Goal: Navigation & Orientation: Find specific page/section

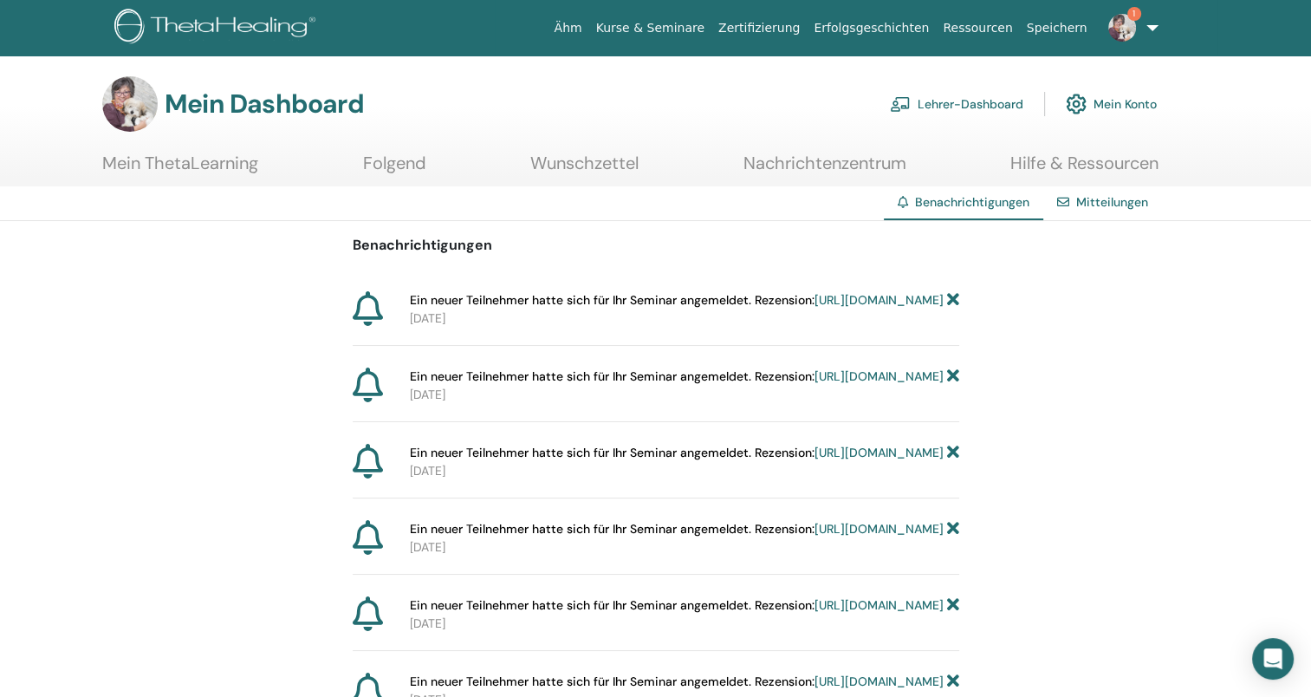
click at [815, 308] on link "https://member.thetahealing.com/instructor/seminar/363457/attendees" at bounding box center [879, 300] width 129 height 16
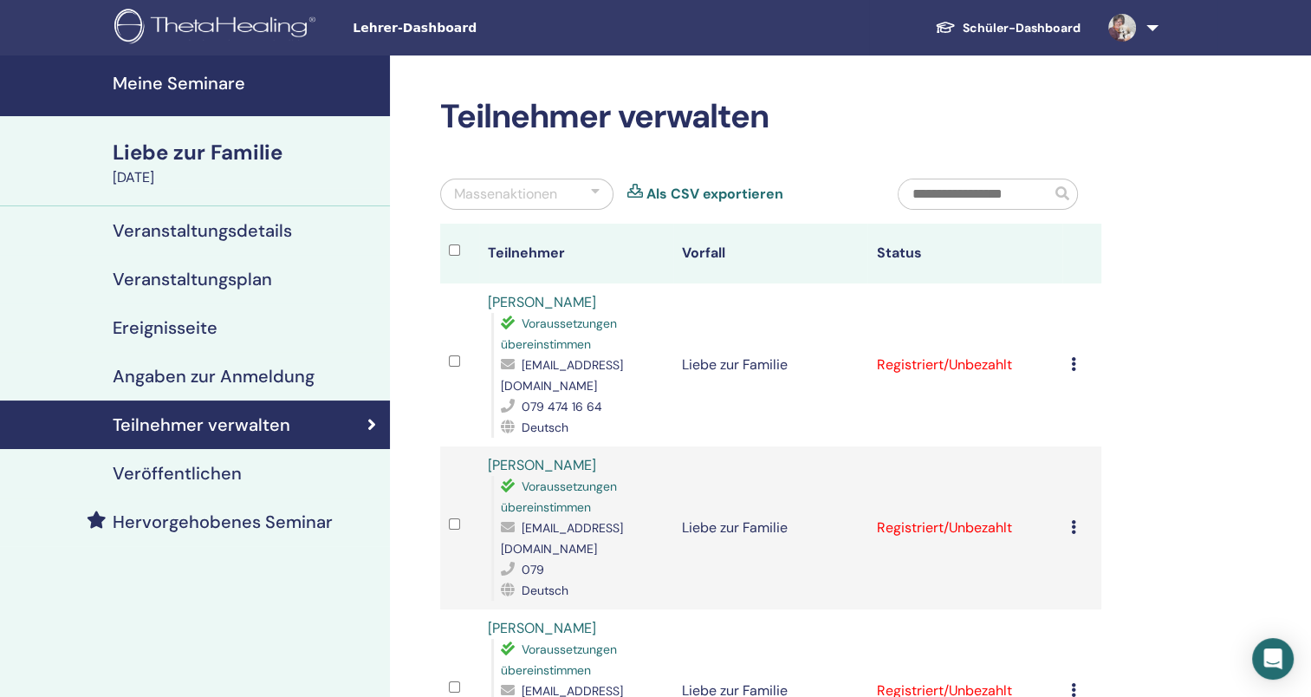
click at [308, 87] on h4 "Meine Seminare" at bounding box center [246, 83] width 267 height 21
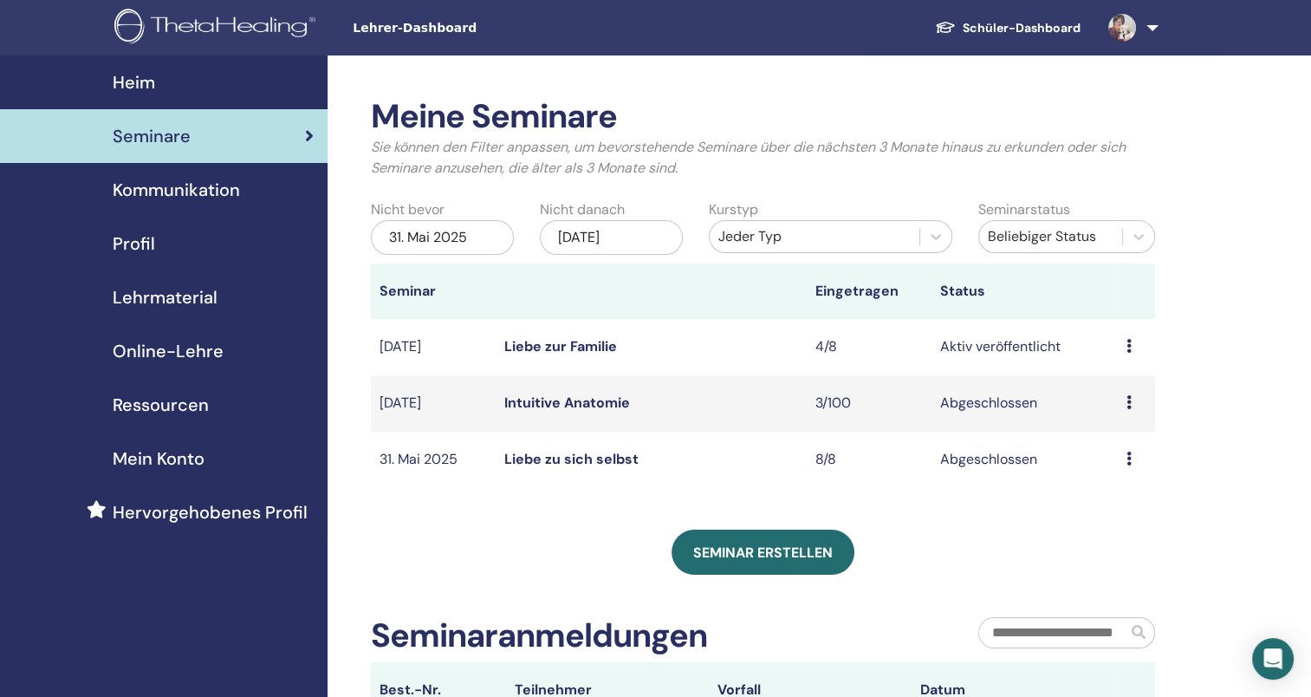
click at [146, 239] on span "Profil" at bounding box center [134, 243] width 42 height 26
